Goal: Find specific page/section: Find specific page/section

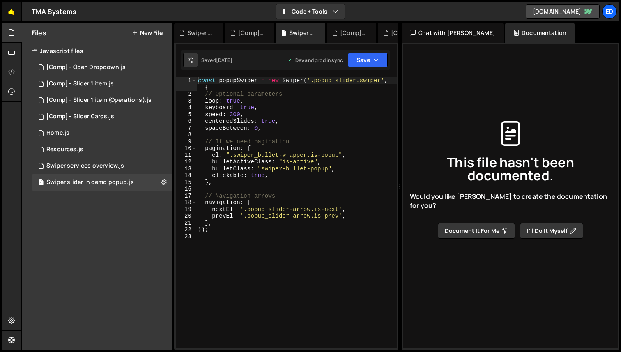
click at [9, 12] on link "🤙" at bounding box center [12, 12] width 20 height 20
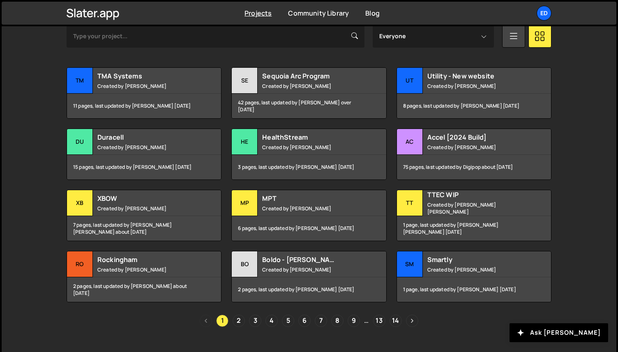
scroll to position [272, 0]
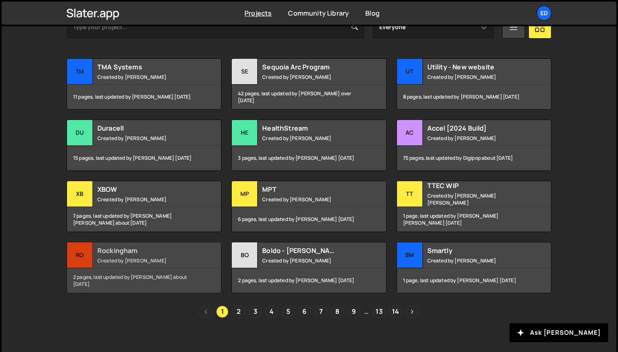
click at [166, 257] on small "Created by Jared Malan" at bounding box center [146, 260] width 99 height 7
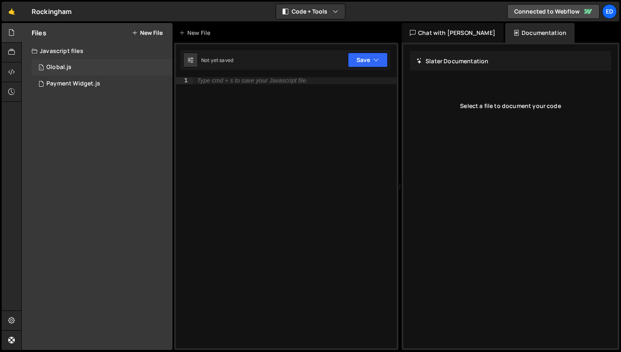
click at [74, 66] on div "1 Global.js 0" at bounding box center [102, 67] width 141 height 16
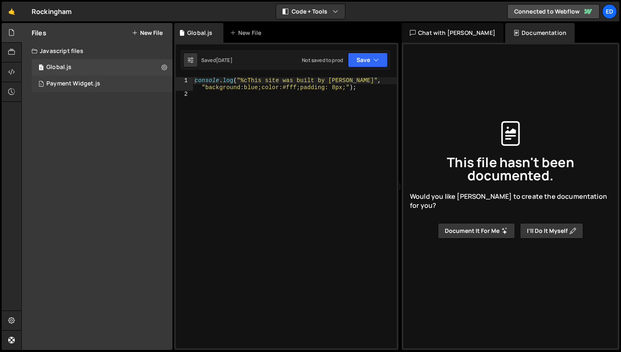
click at [78, 84] on div "Payment Widget.js" at bounding box center [73, 83] width 54 height 7
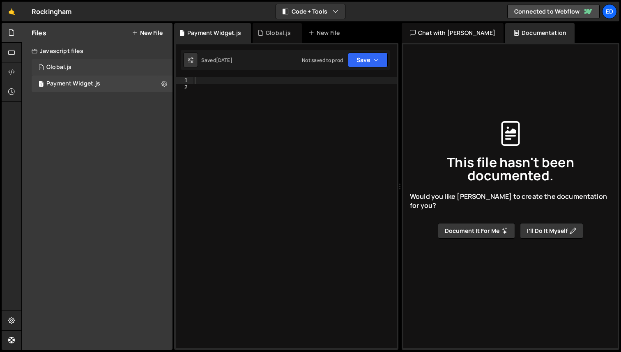
click at [76, 72] on div "1 Global.js 0" at bounding box center [102, 67] width 141 height 16
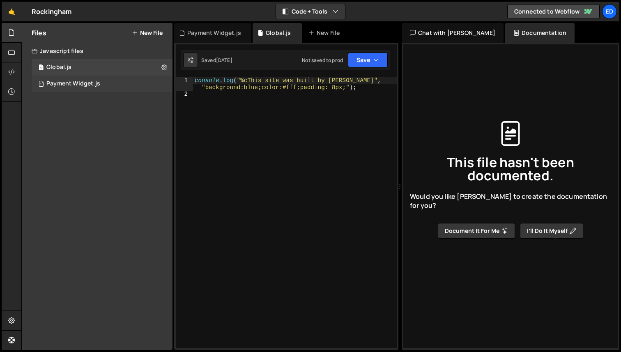
click at [95, 83] on div "Payment Widget.js" at bounding box center [73, 83] width 54 height 7
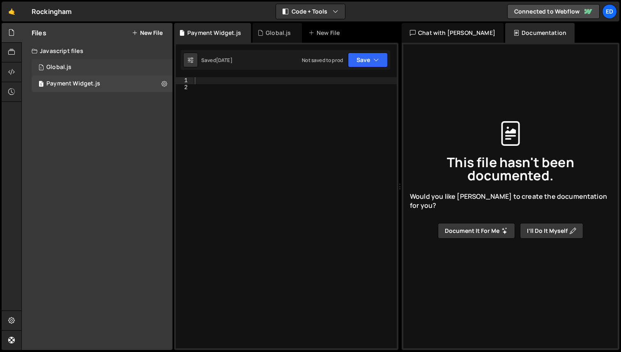
click at [71, 69] on div "1 Global.js 0" at bounding box center [102, 67] width 141 height 16
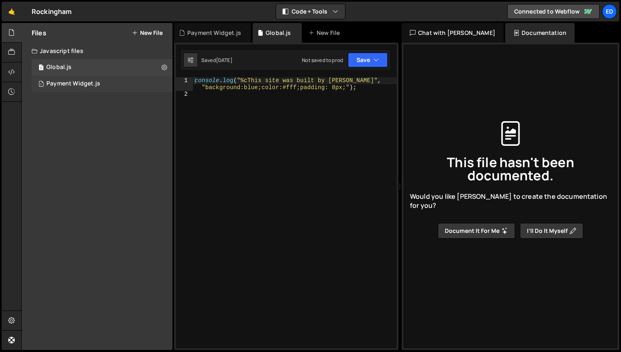
click at [82, 87] on div "Payment Widget.js" at bounding box center [73, 83] width 54 height 7
